Goal: Transaction & Acquisition: Purchase product/service

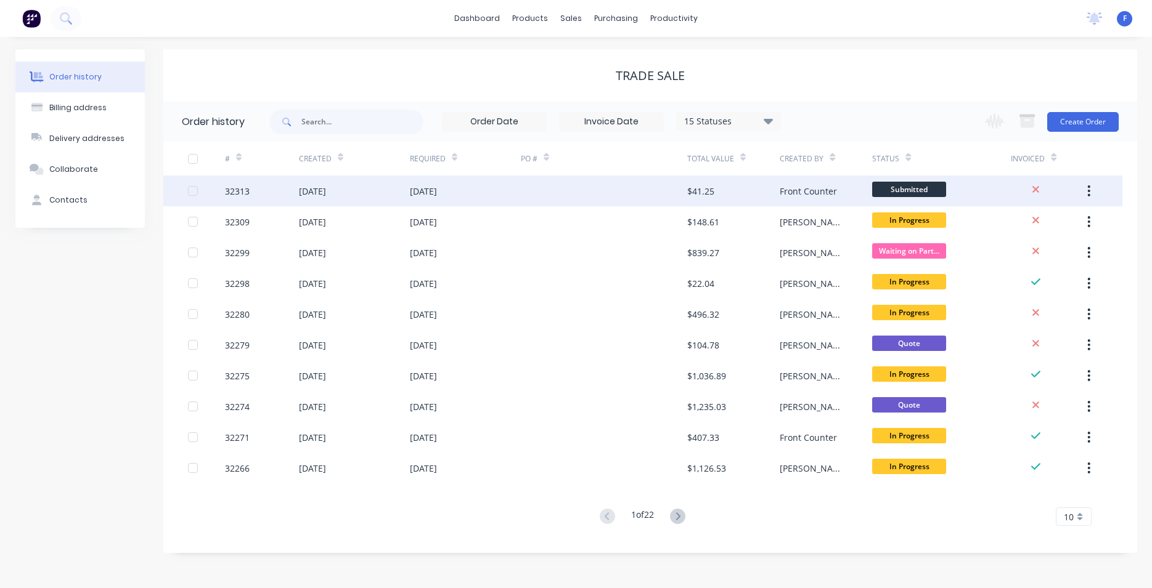
click at [789, 195] on div "Front Counter" at bounding box center [807, 191] width 57 height 13
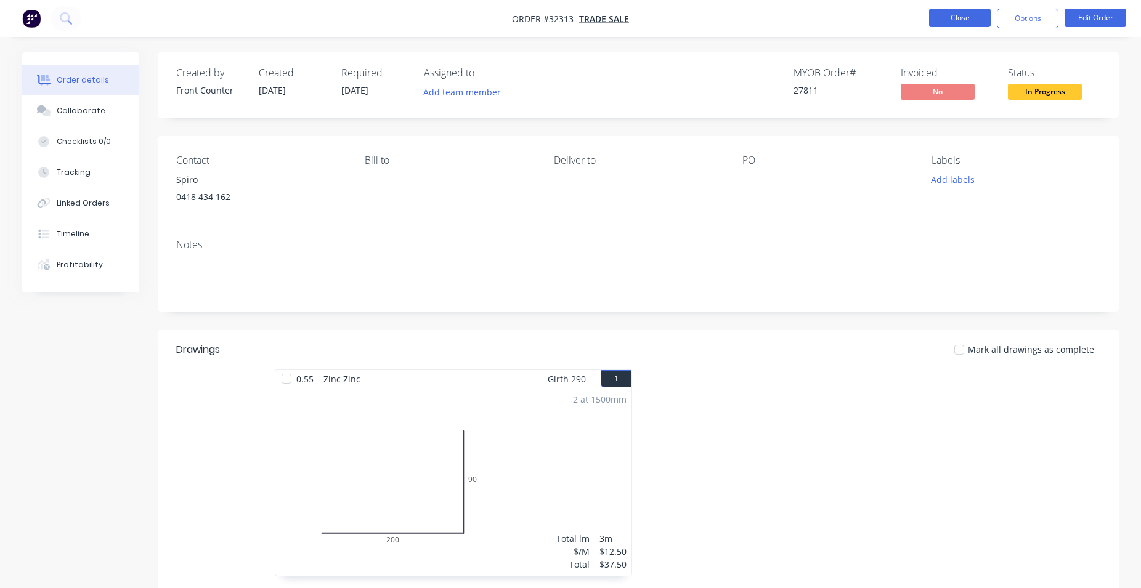
click at [959, 14] on button "Close" at bounding box center [960, 18] width 62 height 18
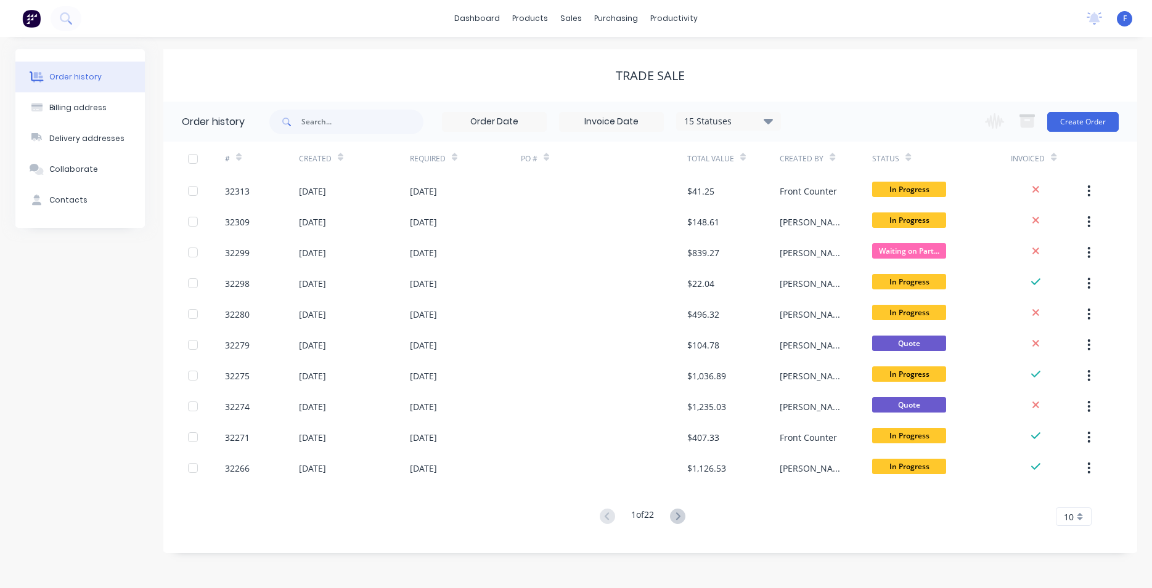
click at [33, 16] on img at bounding box center [31, 18] width 18 height 18
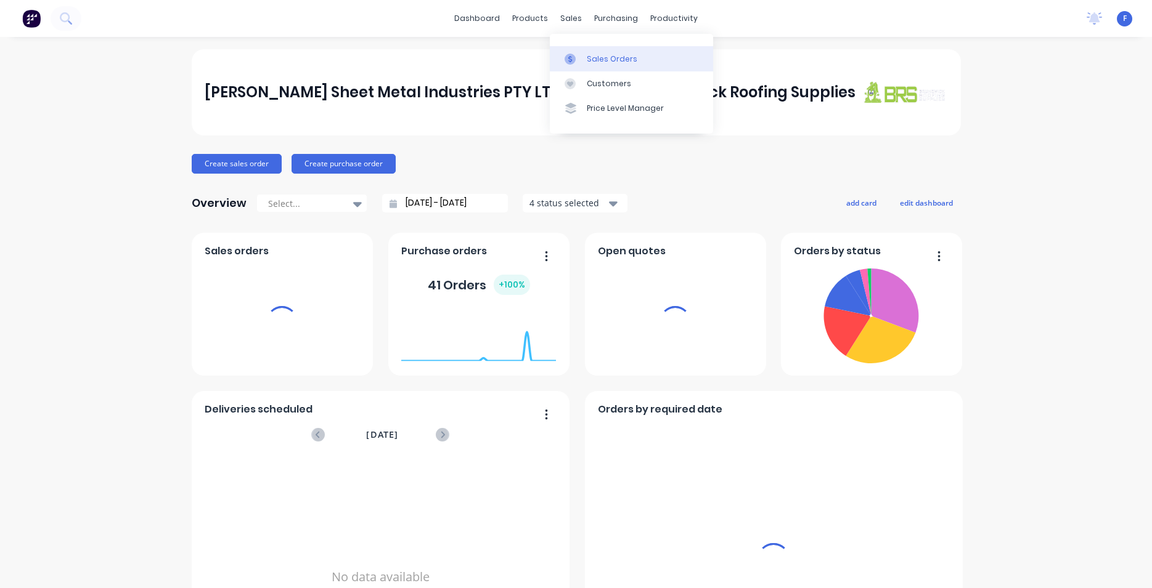
click at [610, 59] on div "Sales Orders" at bounding box center [612, 59] width 51 height 11
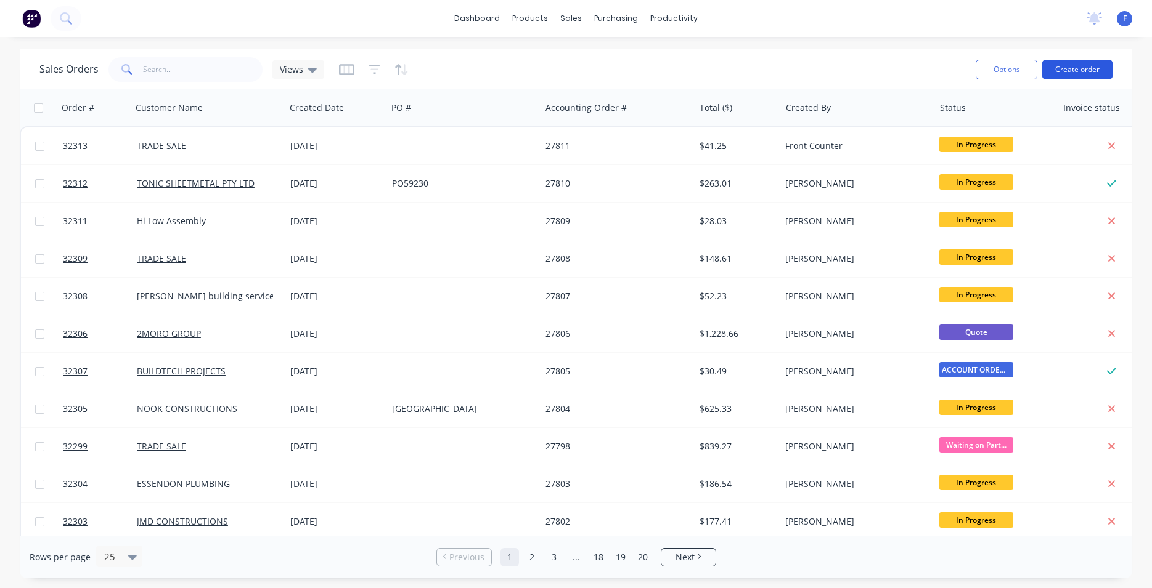
click at [1060, 72] on button "Create order" at bounding box center [1077, 70] width 70 height 20
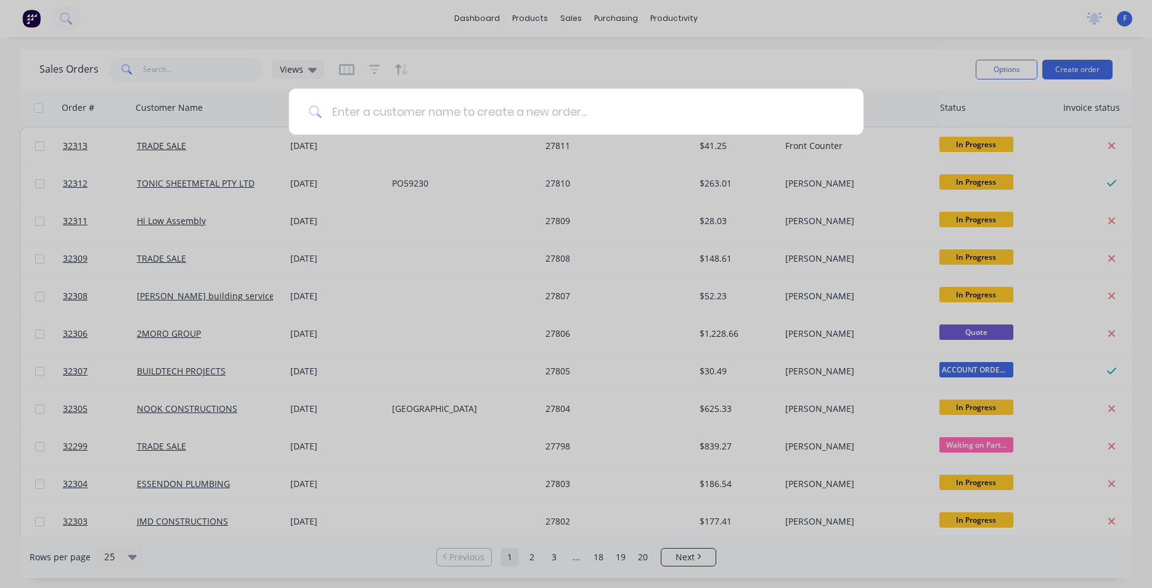
click at [432, 108] on input at bounding box center [583, 112] width 522 height 46
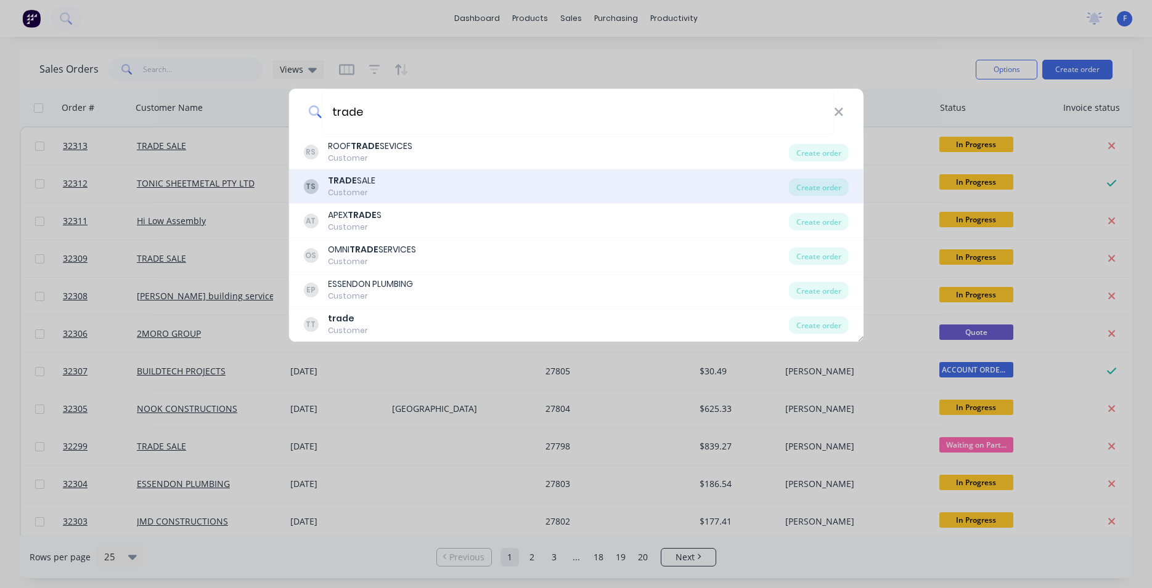
type input "trade"
click at [447, 176] on div "TS TRADE SALE Customer" at bounding box center [546, 186] width 486 height 24
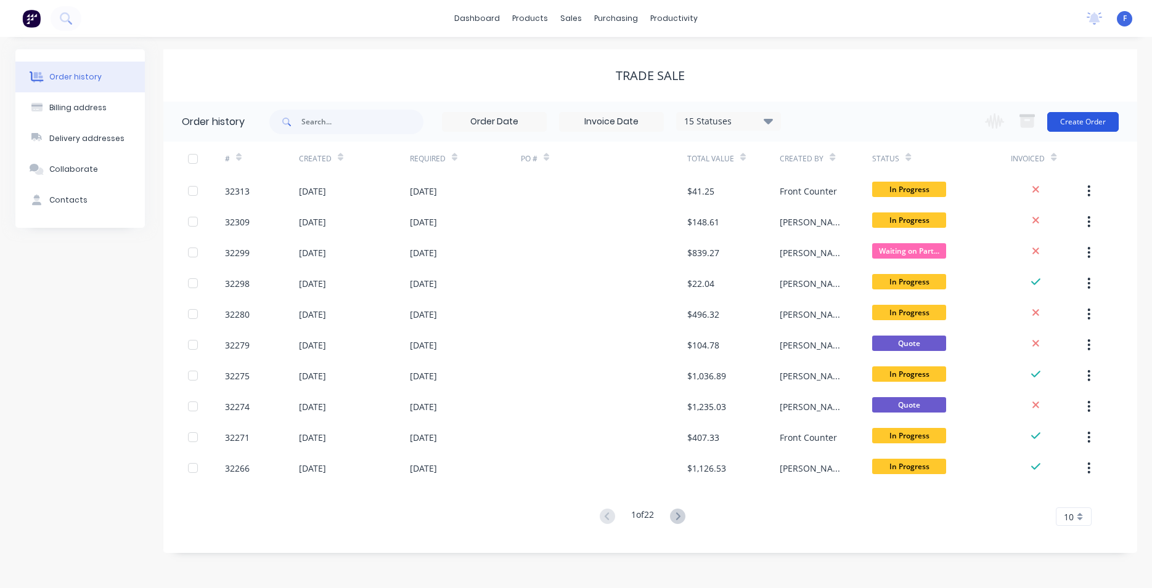
click at [1067, 120] on button "Create Order" at bounding box center [1082, 122] width 71 height 20
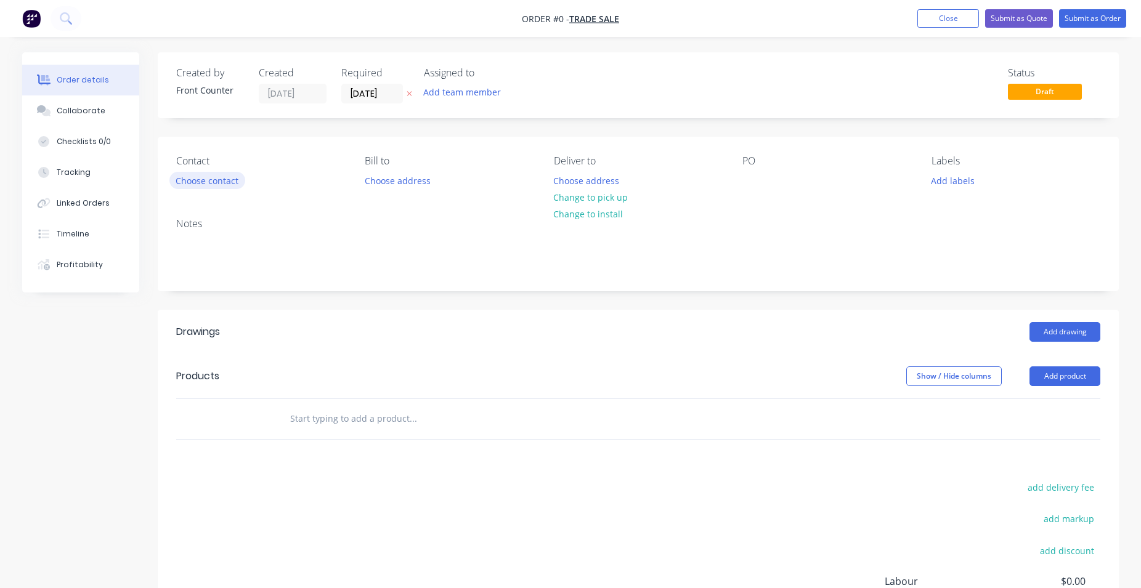
click at [230, 179] on button "Choose contact" at bounding box center [207, 180] width 76 height 17
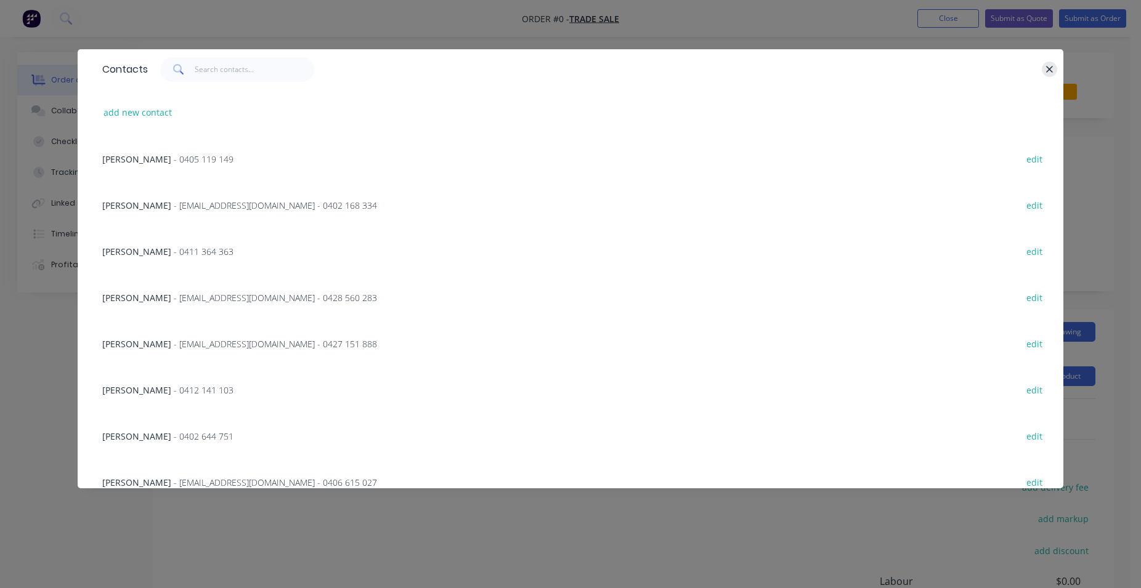
click at [1051, 74] on icon "button" at bounding box center [1050, 69] width 8 height 11
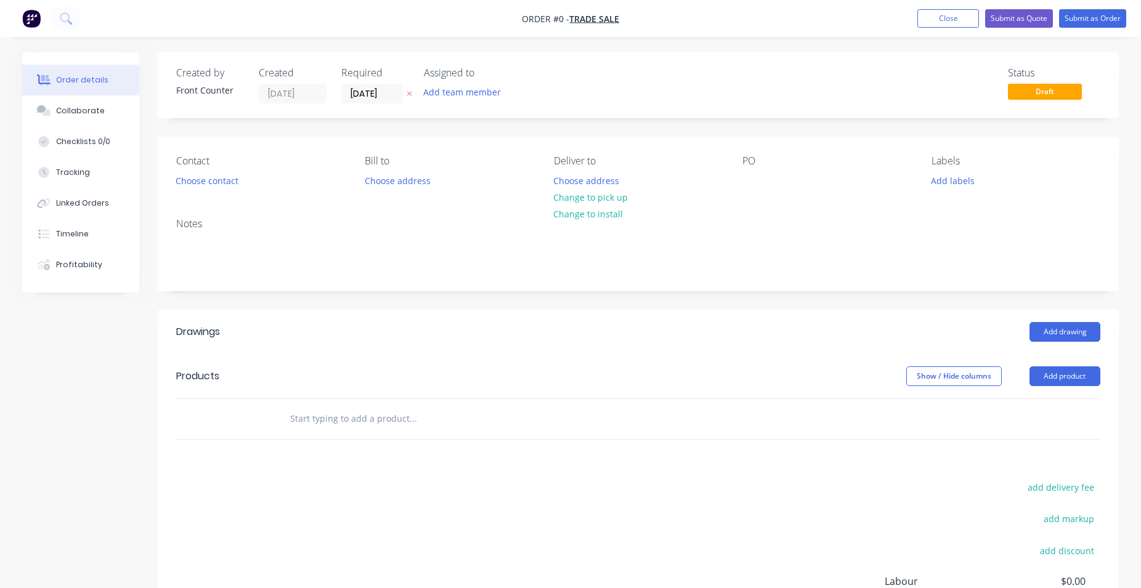
click at [397, 410] on input "text" at bounding box center [413, 419] width 246 height 25
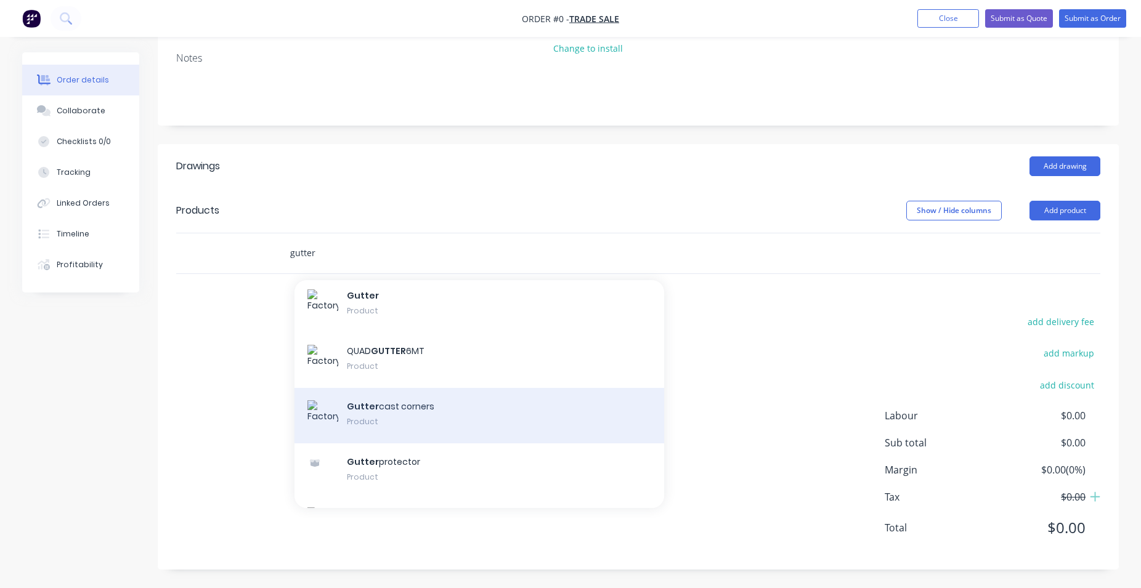
scroll to position [2669, 0]
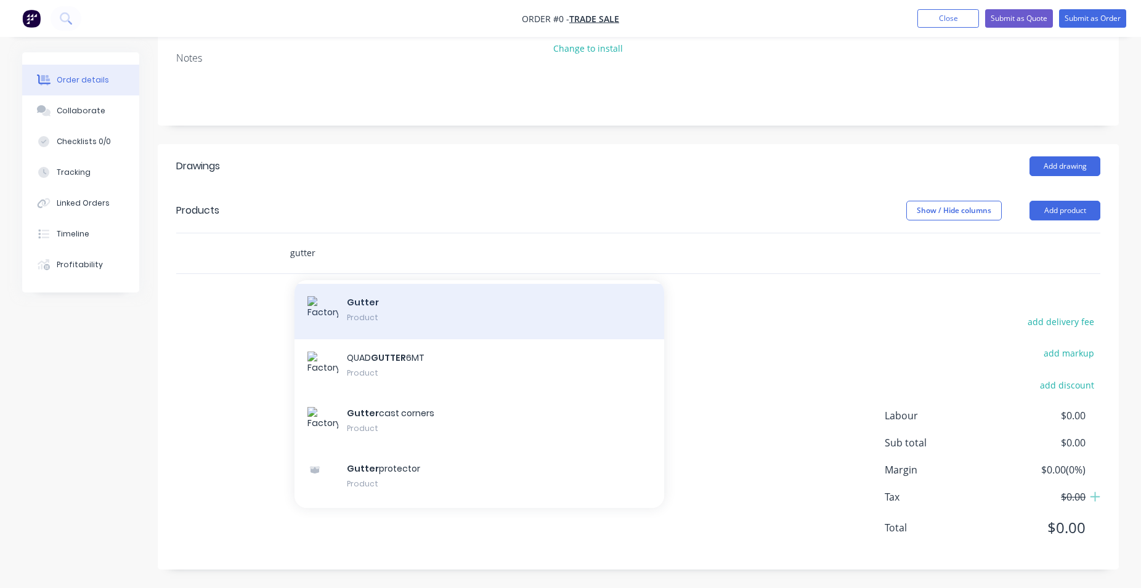
type input "gutter"
click at [399, 313] on div "Gutter Product" at bounding box center [480, 311] width 370 height 55
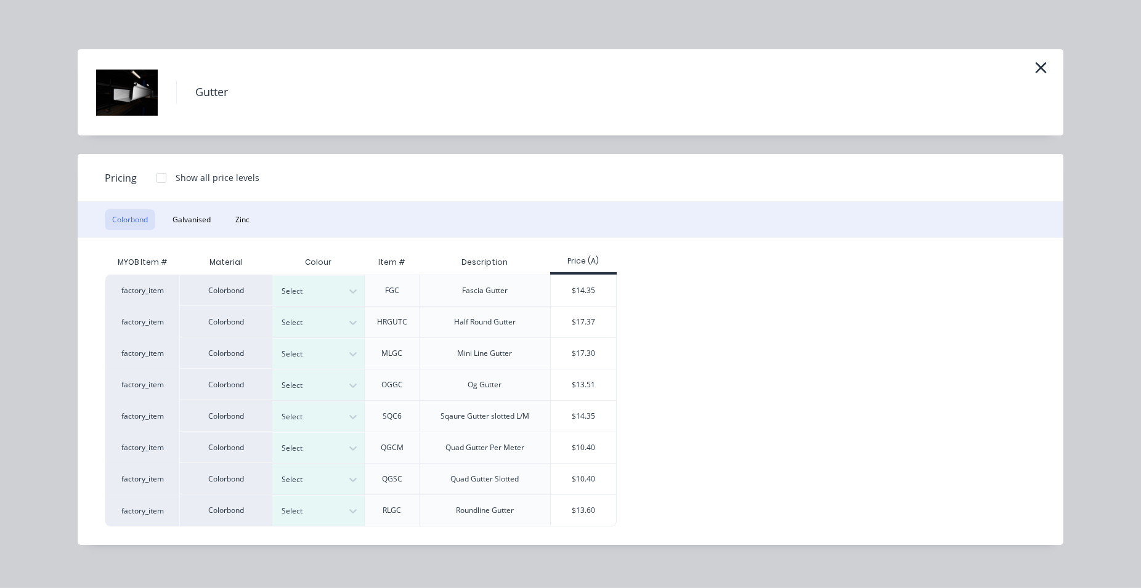
scroll to position [184, 0]
click at [356, 449] on icon at bounding box center [353, 448] width 12 height 12
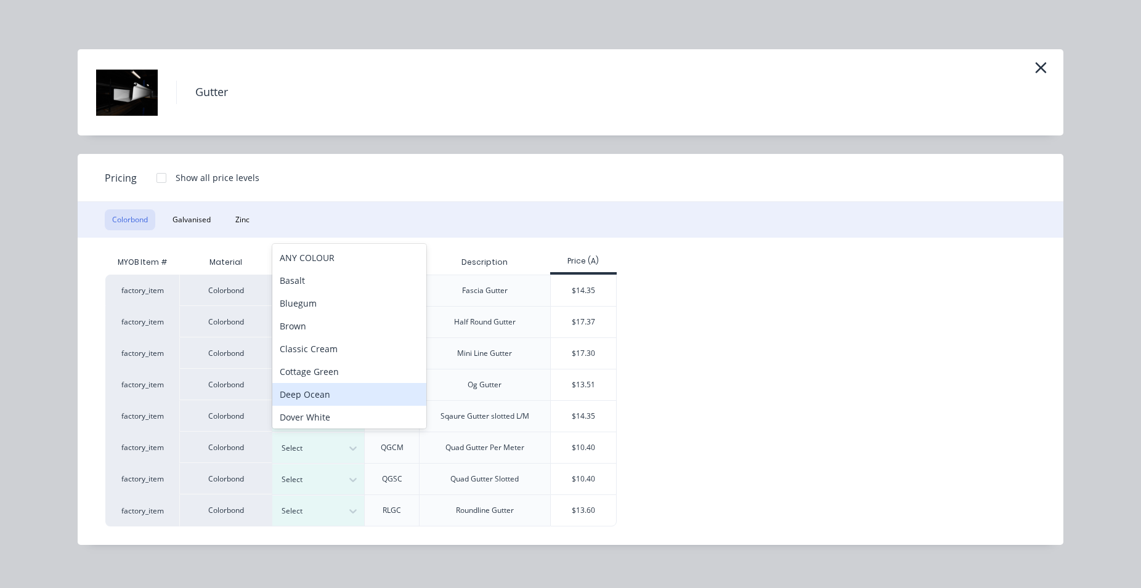
scroll to position [7, 0]
click at [335, 383] on div "Deep Ocean" at bounding box center [349, 387] width 154 height 23
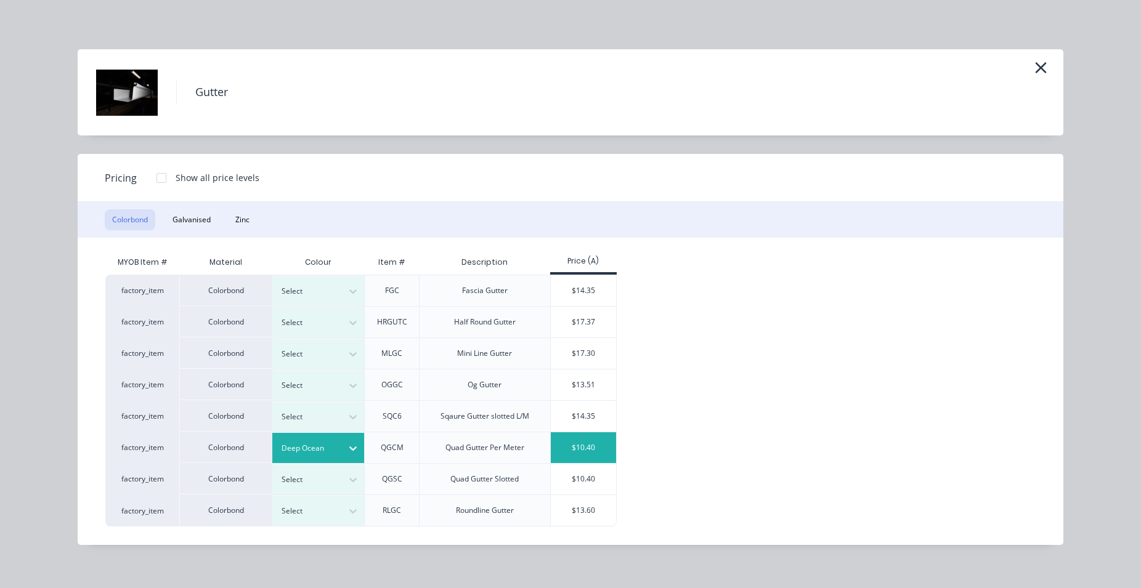
click at [585, 449] on div "$10.40" at bounding box center [584, 448] width 66 height 31
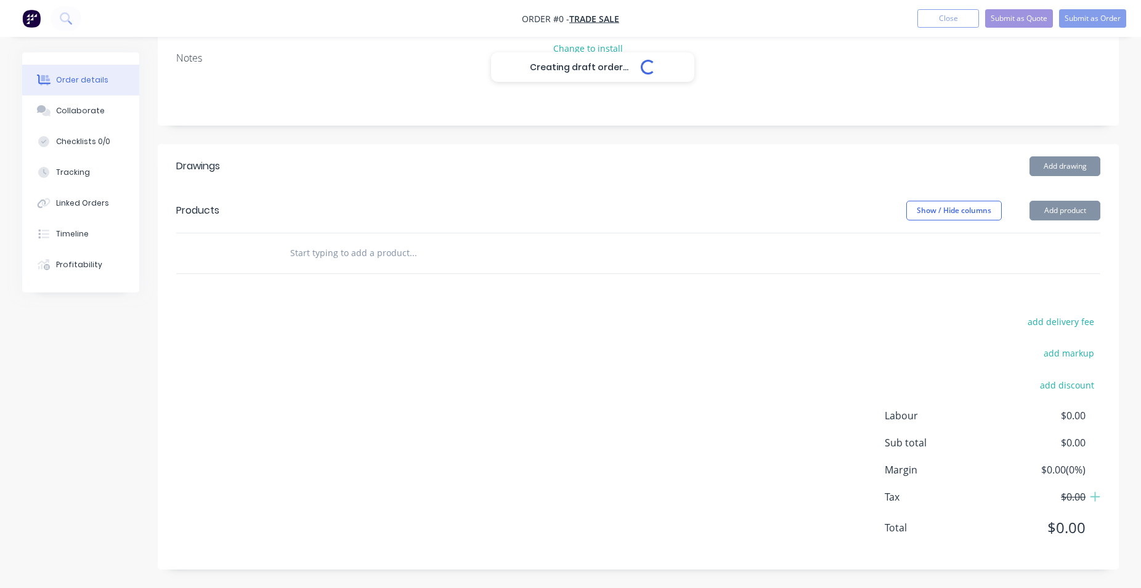
scroll to position [166, 0]
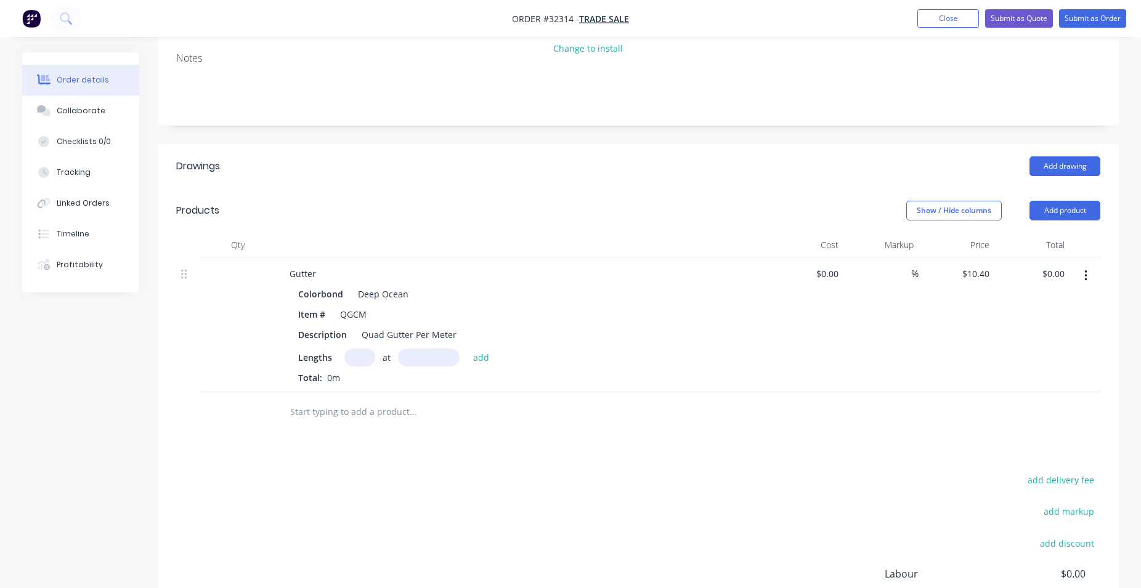
click at [375, 354] on div "at add" at bounding box center [420, 358] width 152 height 18
click at [359, 359] on input "text" at bounding box center [359, 358] width 31 height 18
type input "2"
type input "2400"
click at [467, 349] on button "add" at bounding box center [481, 357] width 29 height 17
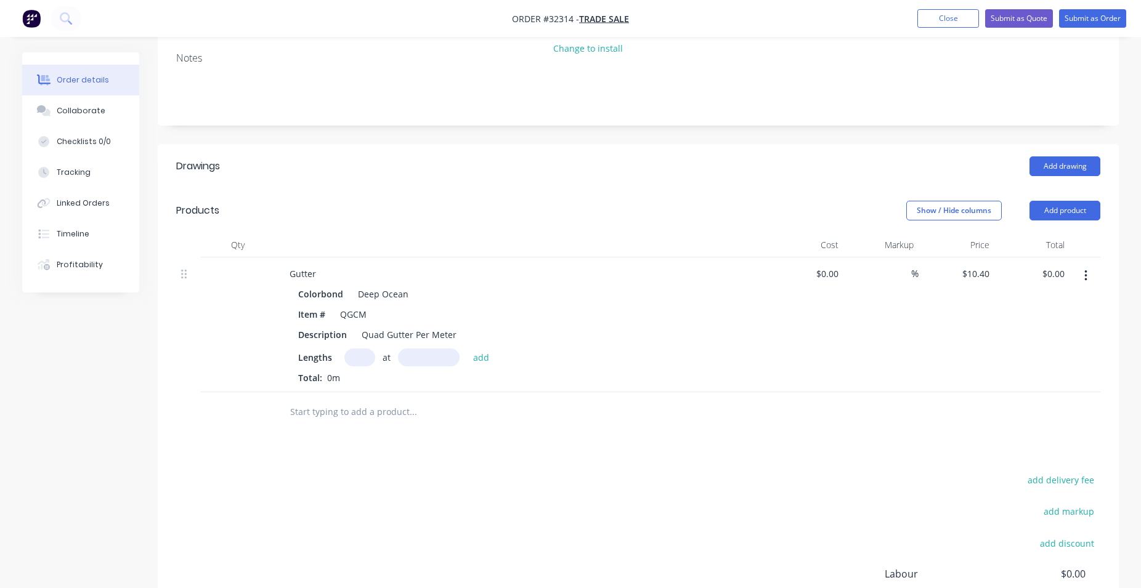
type input "$49.92"
click at [370, 430] on input "text" at bounding box center [413, 432] width 246 height 25
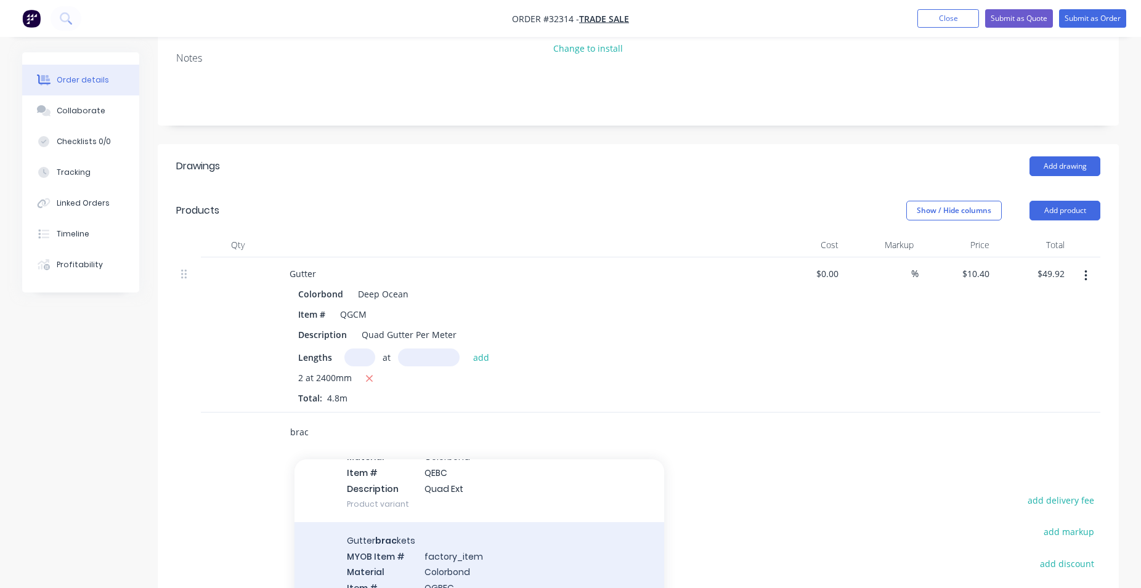
scroll to position [140, 0]
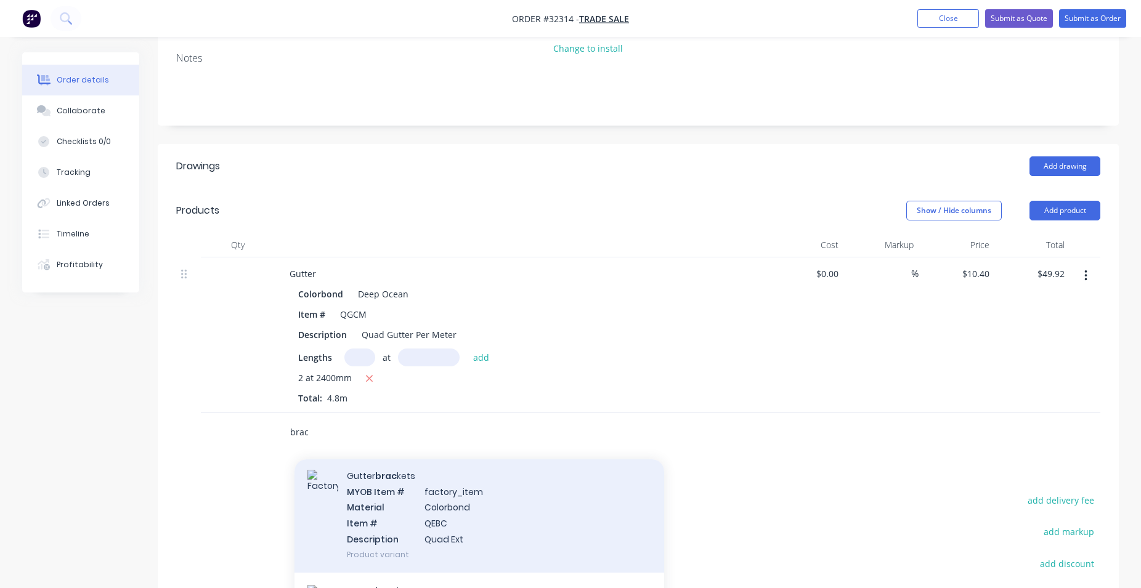
type input "brac"
click at [484, 528] on div "Gutter brac kets MYOB Item # factory_item Material Colorbond Item # QEBC Descri…" at bounding box center [480, 515] width 370 height 115
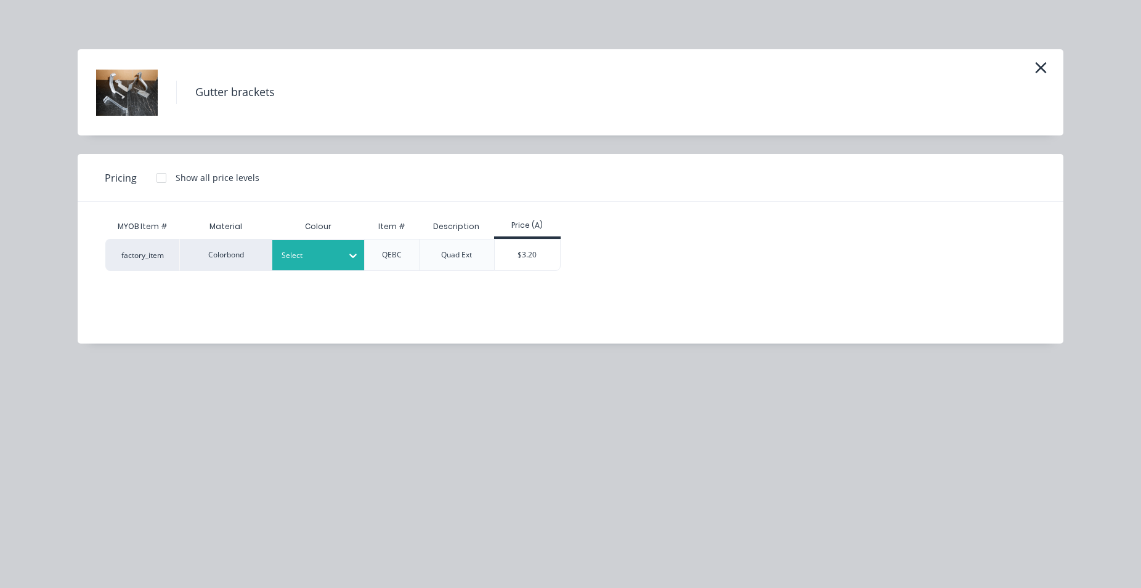
click at [346, 247] on div at bounding box center [353, 256] width 22 height 20
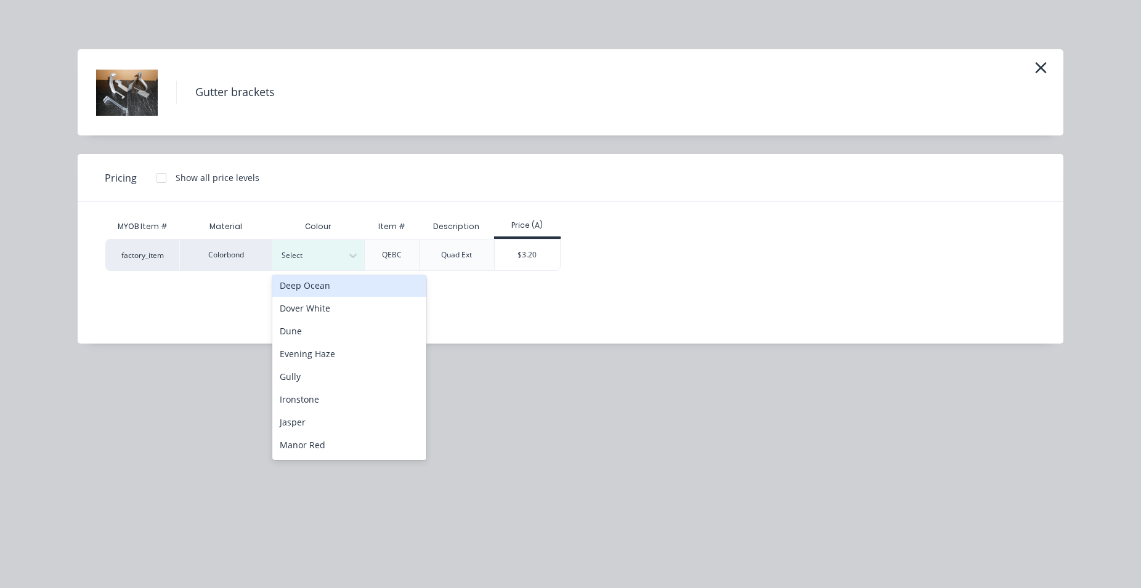
click at [341, 285] on div "Deep Ocean" at bounding box center [349, 285] width 154 height 23
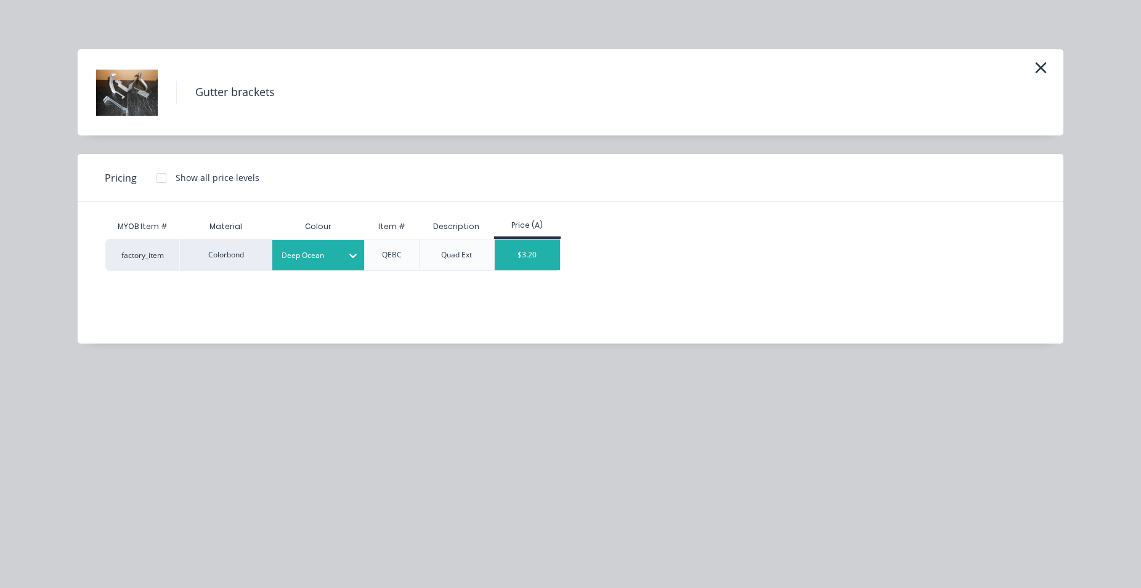
click at [534, 255] on div "$3.20" at bounding box center [528, 255] width 66 height 31
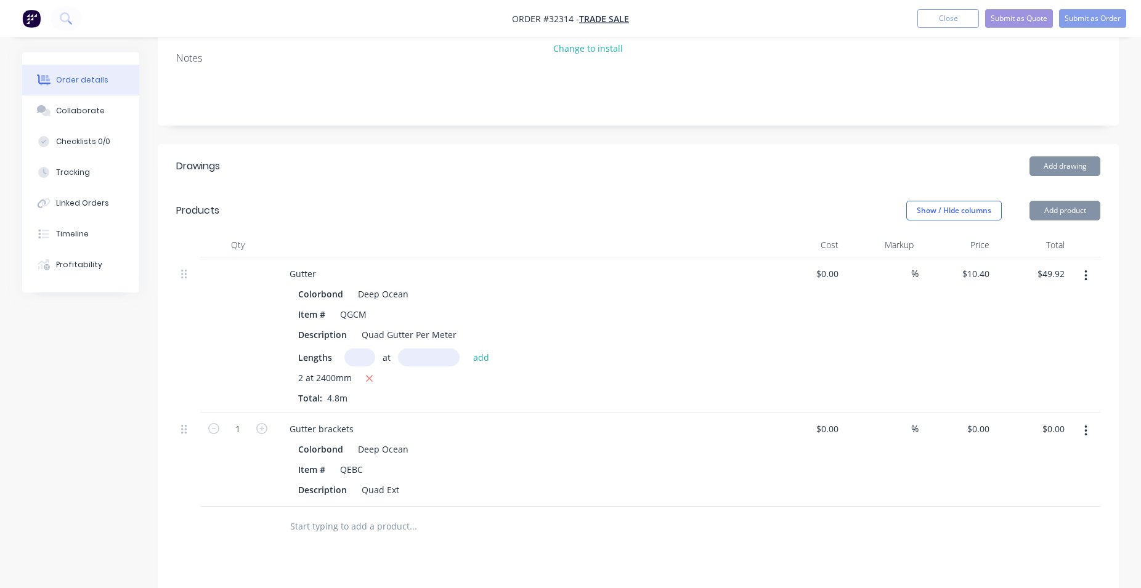
type input "$3.20"
click at [264, 432] on icon "button" at bounding box center [261, 428] width 11 height 11
type input "2"
type input "$6.40"
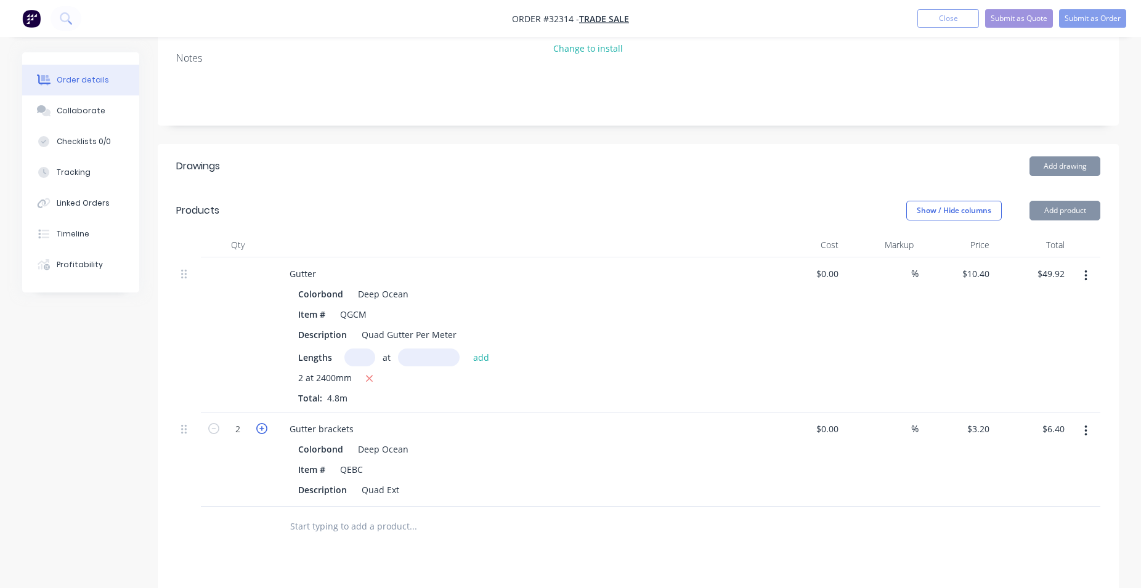
click at [264, 431] on icon "button" at bounding box center [261, 428] width 11 height 11
type input "3"
type input "$9.60"
click at [264, 431] on icon "button" at bounding box center [261, 428] width 11 height 11
type input "4"
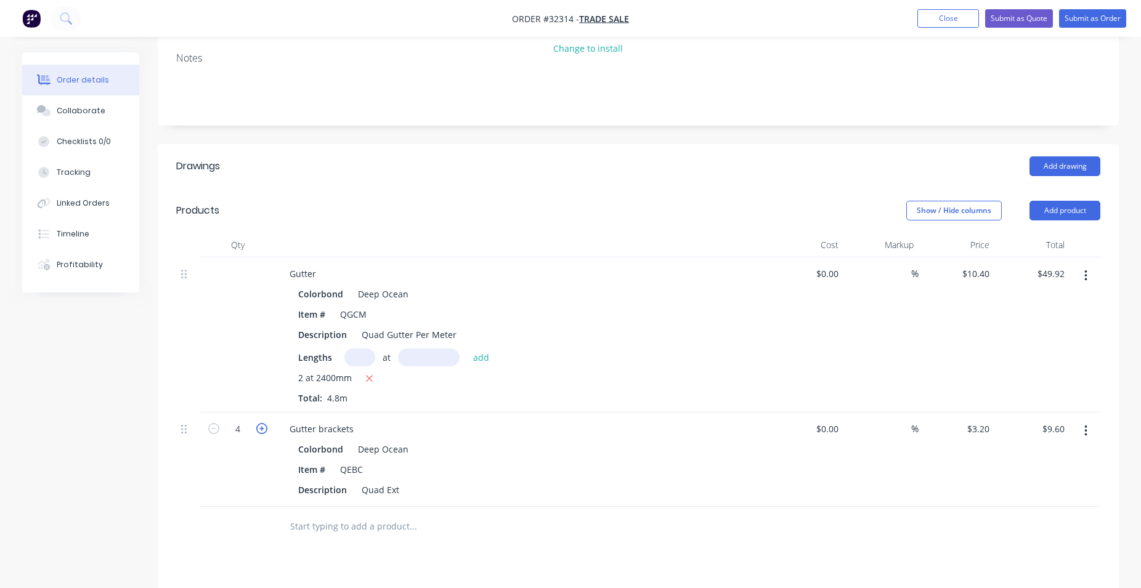
type input "$12.80"
click at [351, 519] on input "text" at bounding box center [413, 526] width 246 height 25
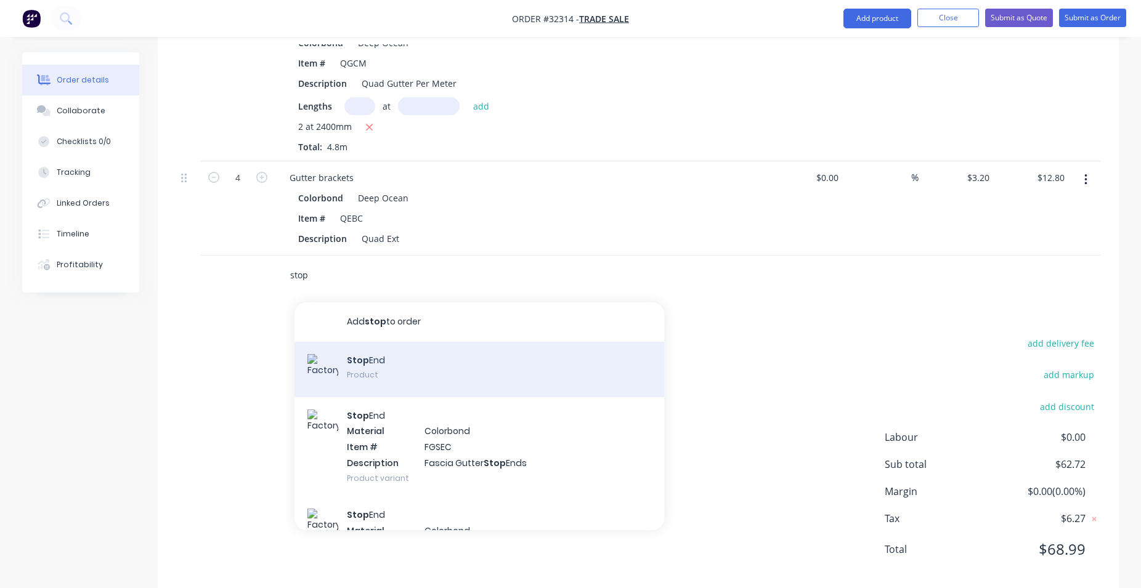
type input "stop"
click at [399, 381] on div "Stop End Product" at bounding box center [480, 369] width 370 height 55
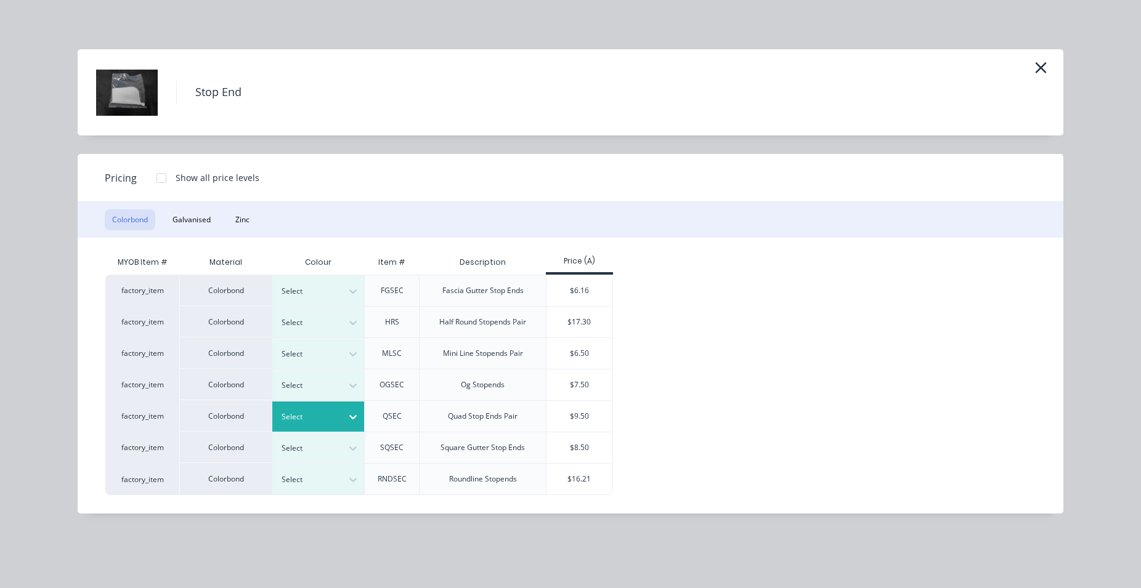
click at [351, 419] on icon at bounding box center [353, 417] width 12 height 12
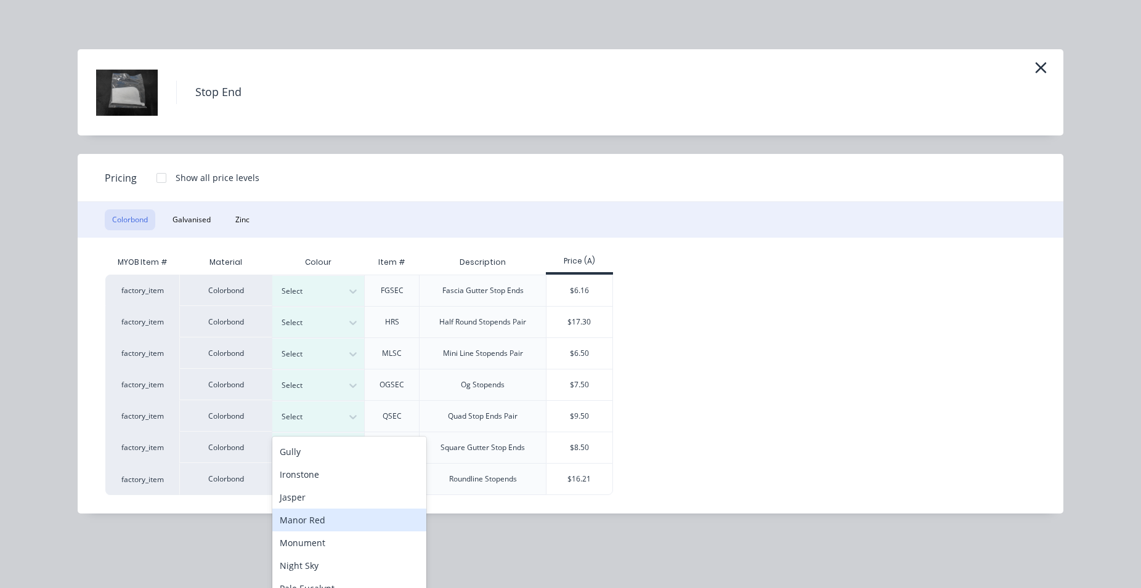
scroll to position [86, 0]
click at [330, 501] on div "Deep Ocean" at bounding box center [349, 501] width 154 height 23
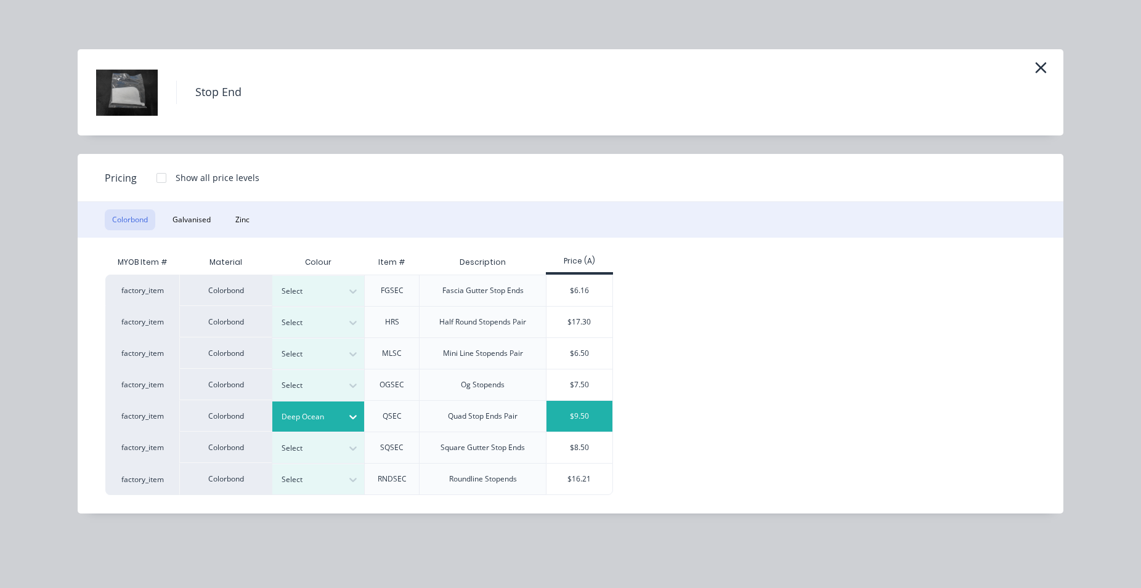
click at [586, 416] on div "$9.50" at bounding box center [580, 416] width 66 height 31
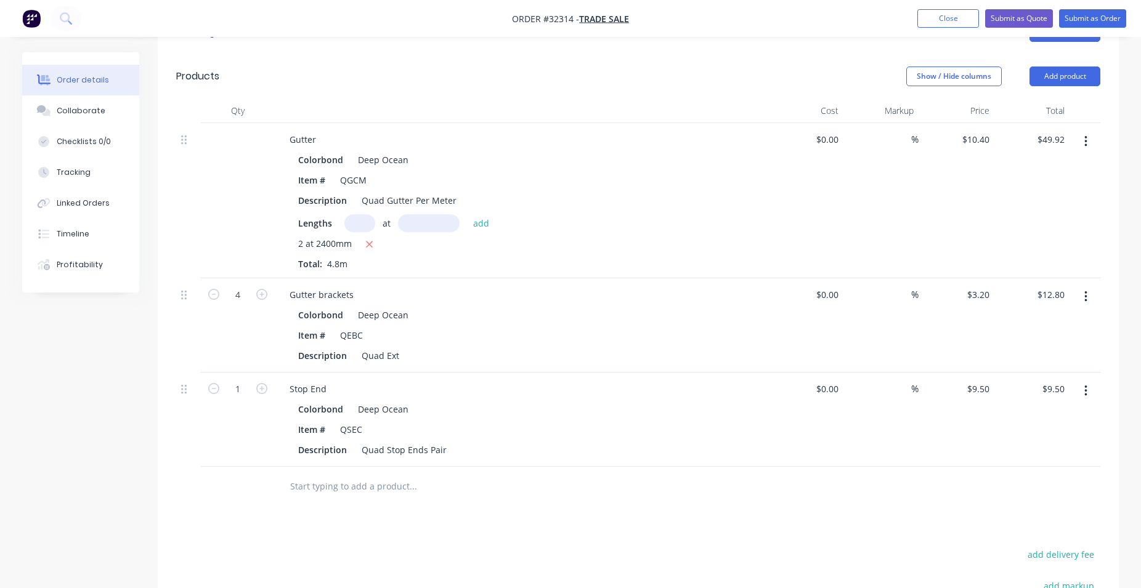
click at [330, 490] on input "text" at bounding box center [413, 486] width 246 height 25
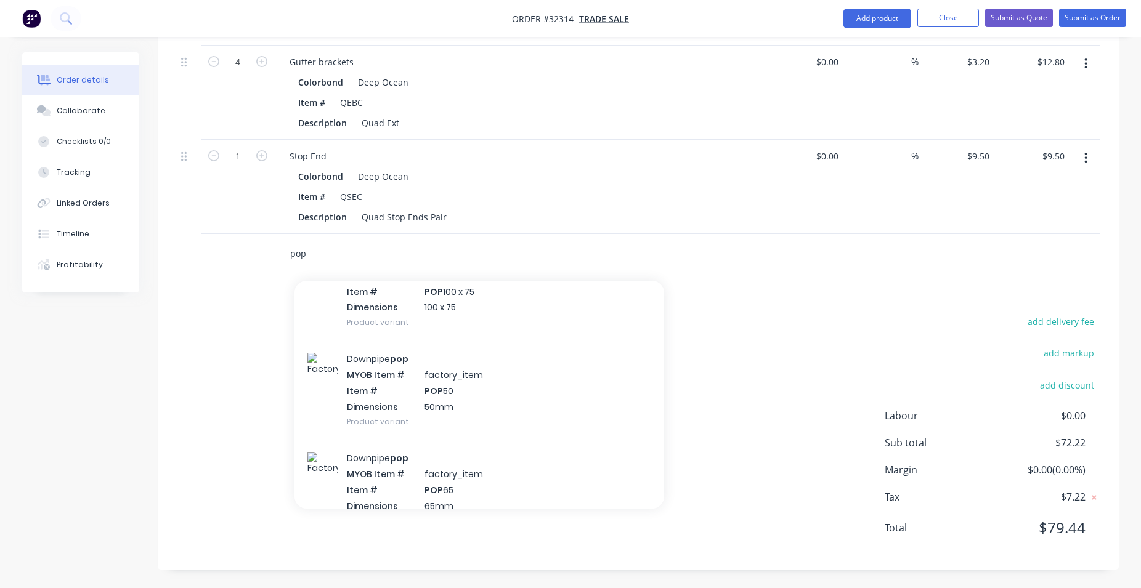
scroll to position [281, 0]
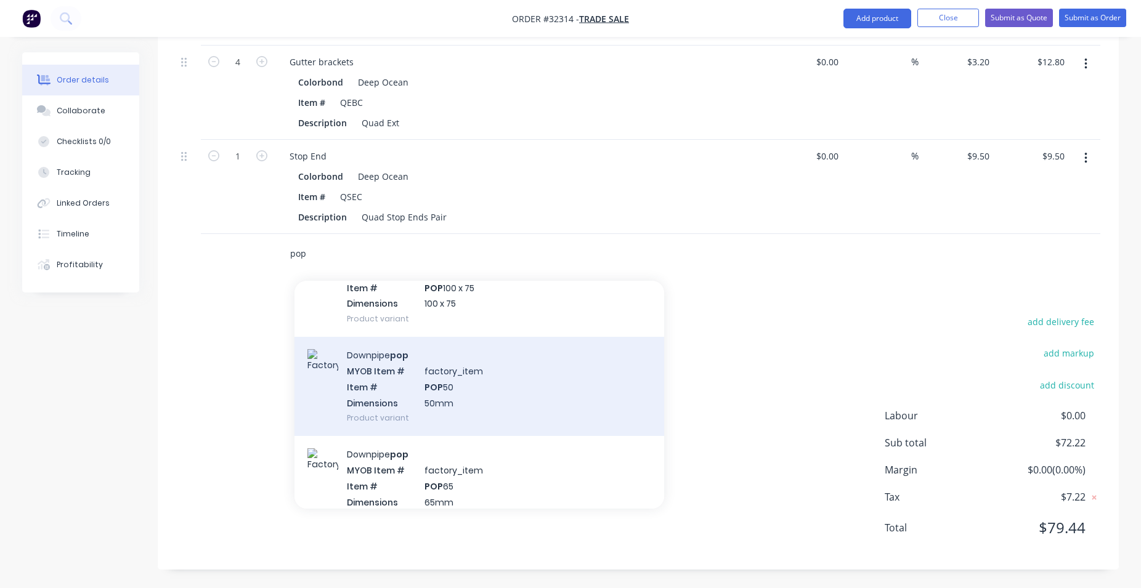
type input "pop"
click at [477, 386] on div "Downpipe pop MYOB Item # factory_item Item # POP 50 Dimensions 50mm Product var…" at bounding box center [480, 386] width 370 height 99
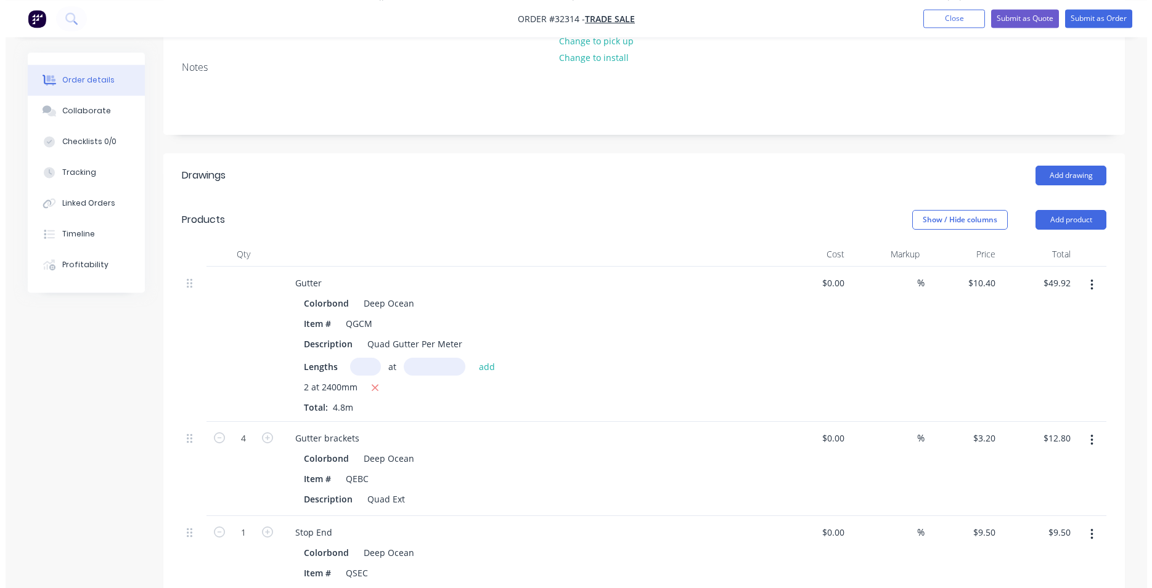
scroll to position [0, 0]
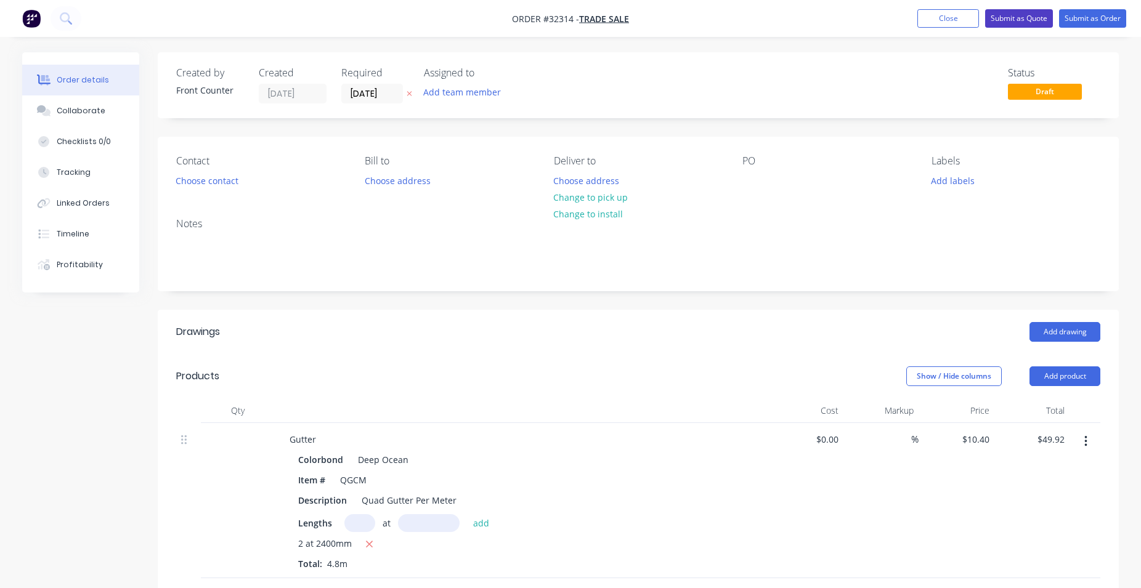
click at [1015, 21] on button "Submit as Quote" at bounding box center [1019, 18] width 68 height 18
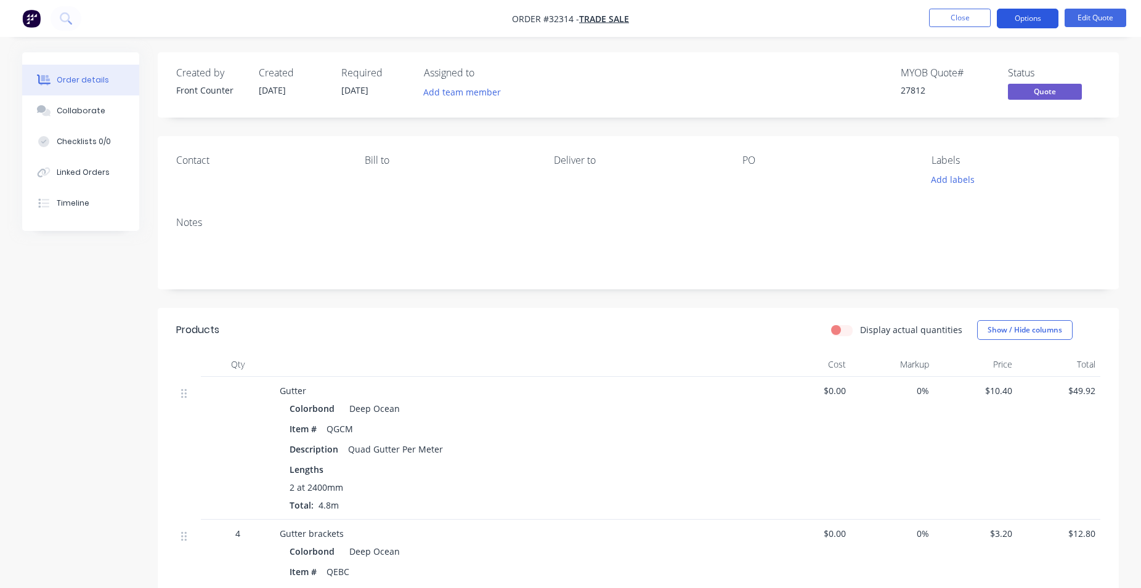
click at [1012, 14] on button "Options" at bounding box center [1028, 19] width 62 height 20
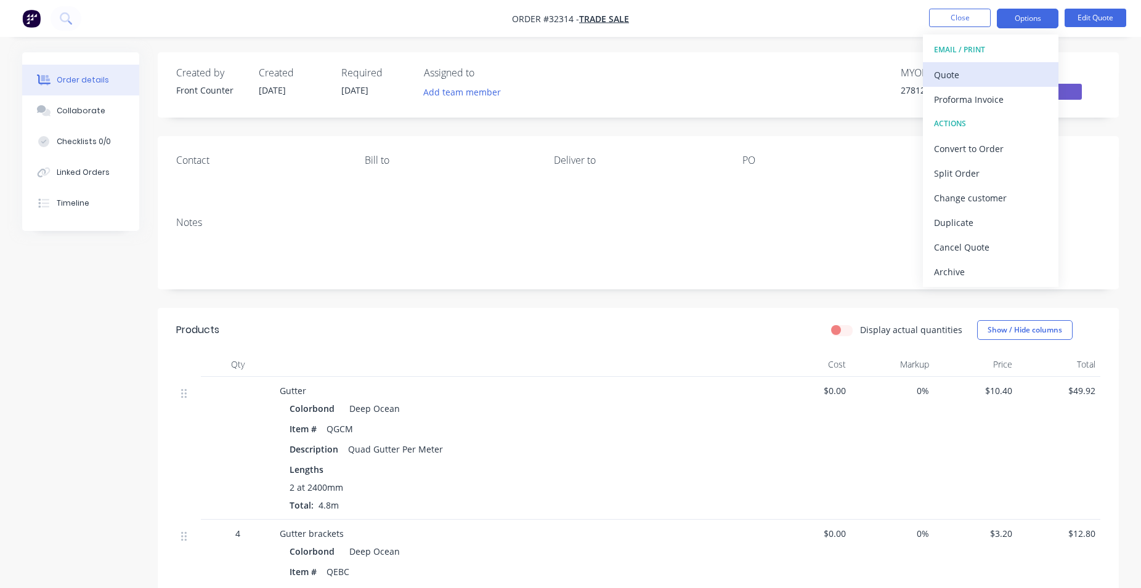
click at [985, 81] on div "Quote" at bounding box center [990, 75] width 113 height 18
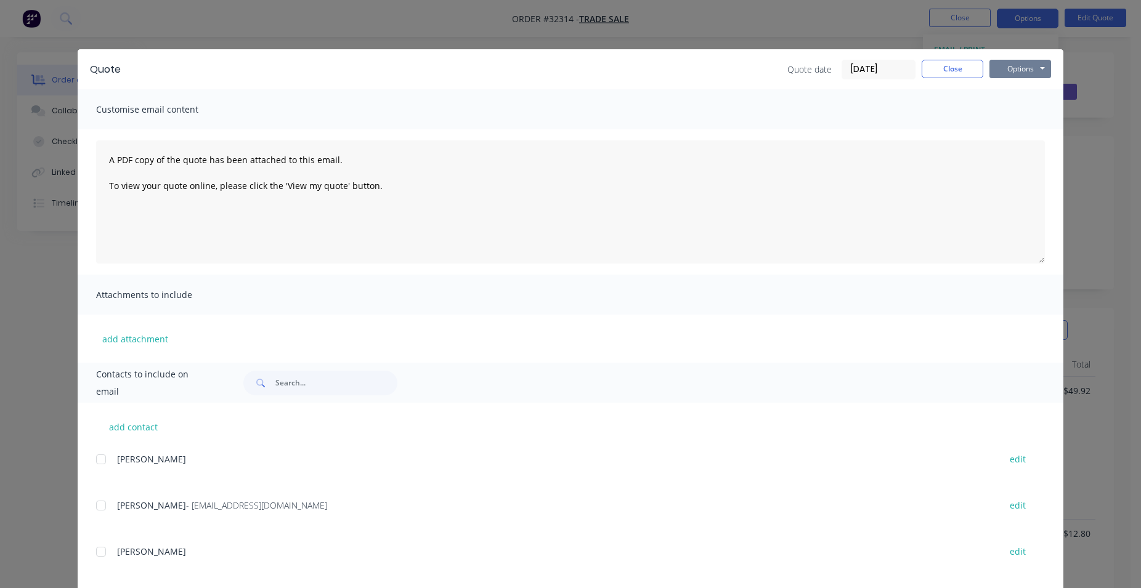
click at [1033, 71] on button "Options" at bounding box center [1020, 69] width 62 height 18
click at [1026, 107] on button "Print" at bounding box center [1028, 111] width 79 height 20
click at [964, 73] on button "Close" at bounding box center [953, 69] width 62 height 18
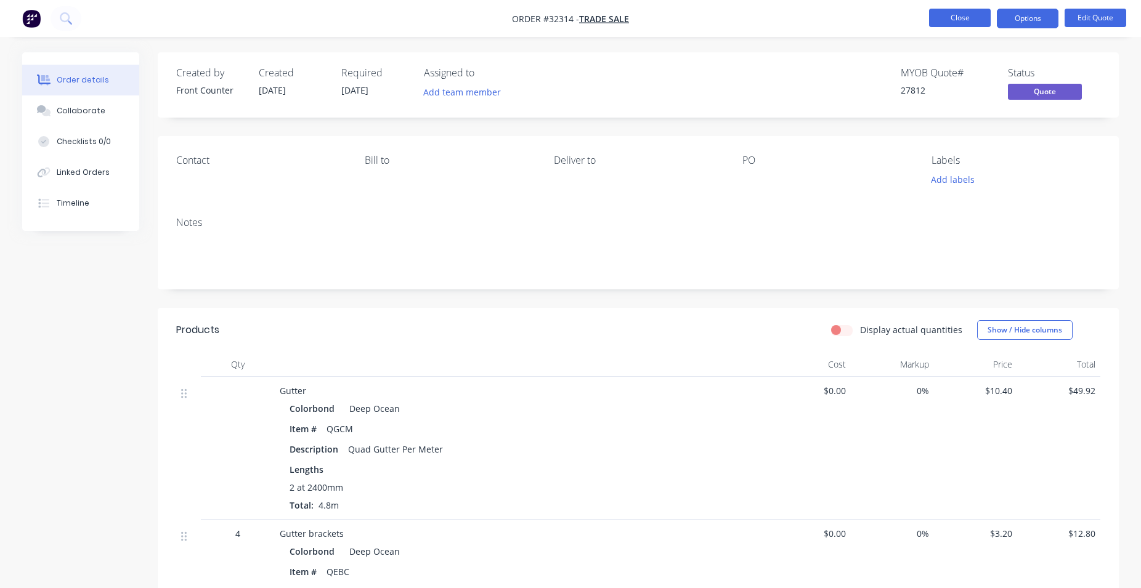
click at [969, 22] on button "Close" at bounding box center [960, 18] width 62 height 18
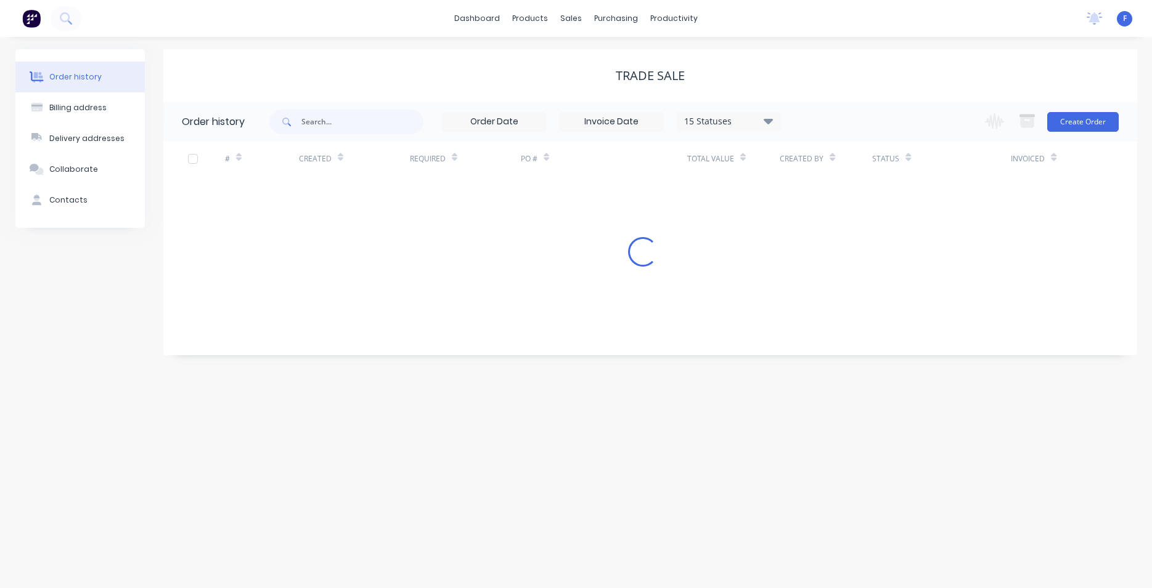
click at [30, 22] on img at bounding box center [31, 18] width 18 height 18
